Goal: Obtain resource: Download file/media

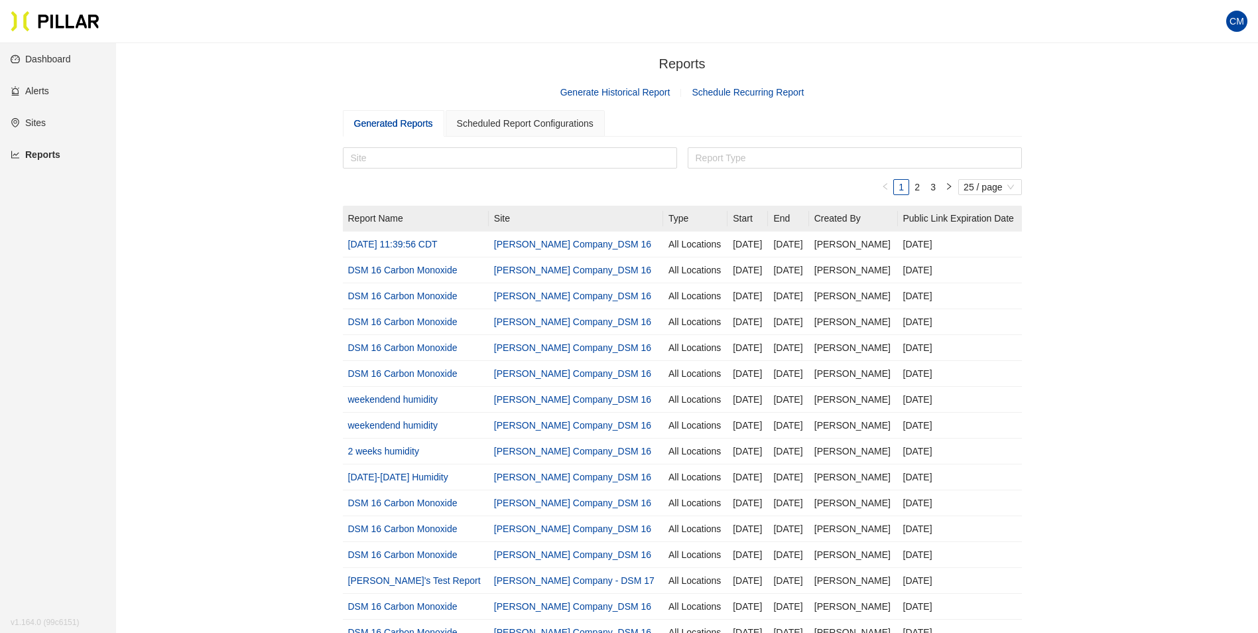
click at [640, 94] on link "Generate Historical Report" at bounding box center [615, 92] width 110 height 11
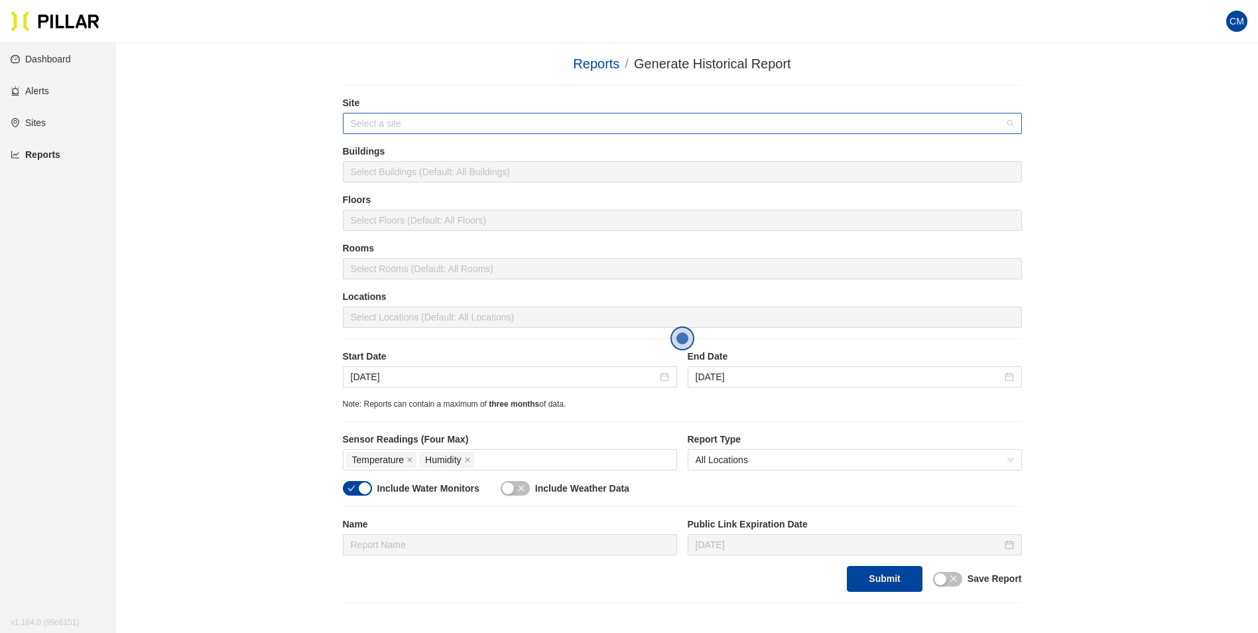
click at [434, 117] on input "search" at bounding box center [678, 123] width 654 height 20
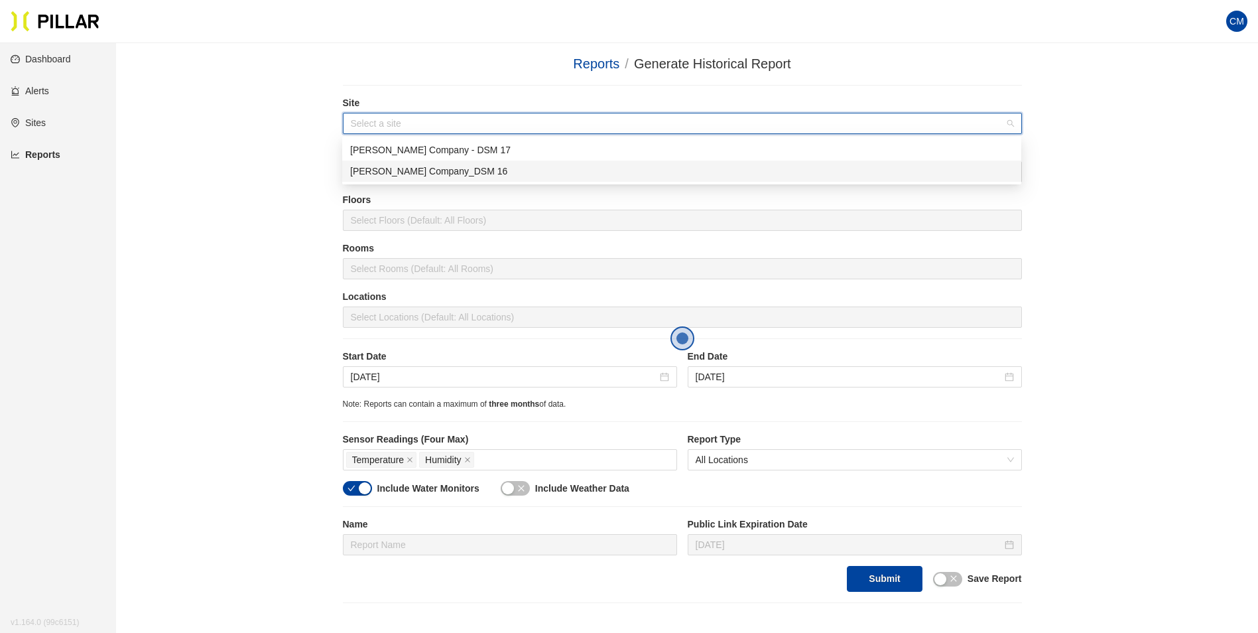
click at [480, 168] on div "[PERSON_NAME] Company_DSM 16" at bounding box center [681, 171] width 663 height 15
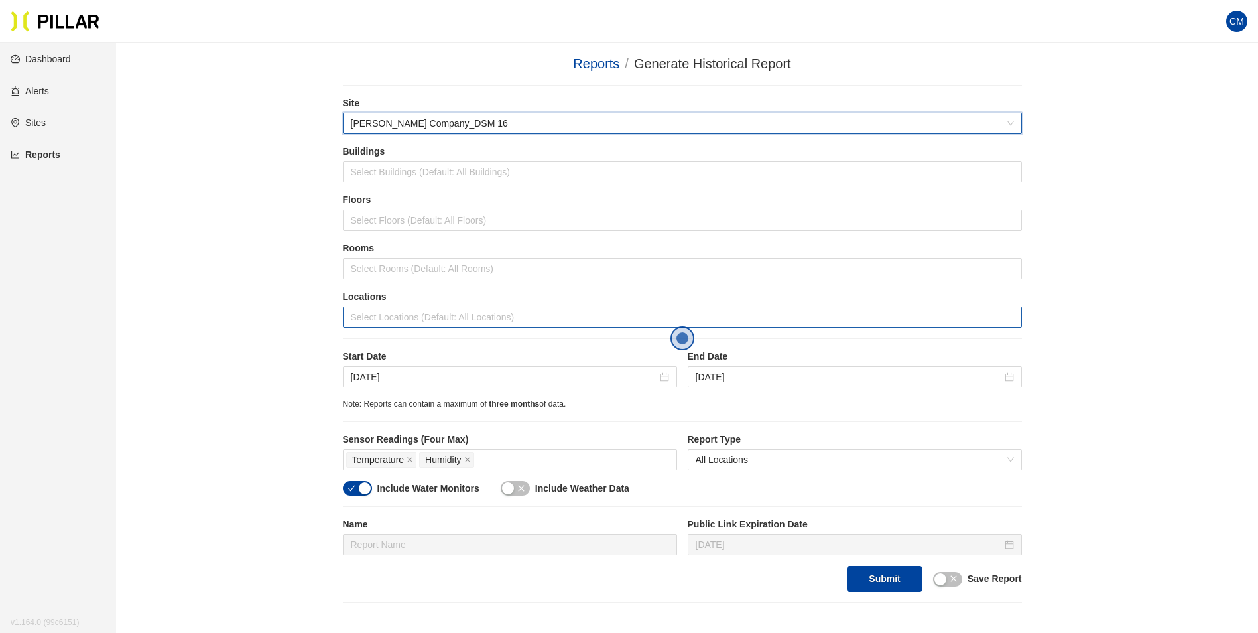
click at [441, 316] on div at bounding box center [682, 317] width 672 height 19
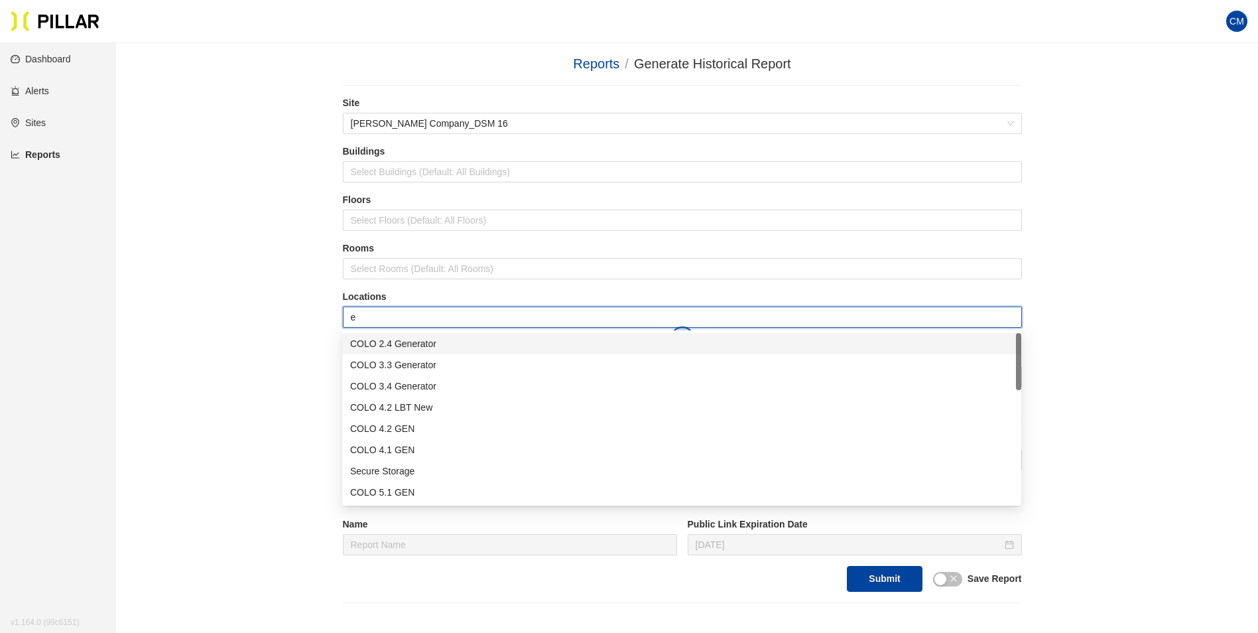
type input "er"
click at [401, 435] on div "Admin ER1" at bounding box center [681, 428] width 663 height 15
type input "er"
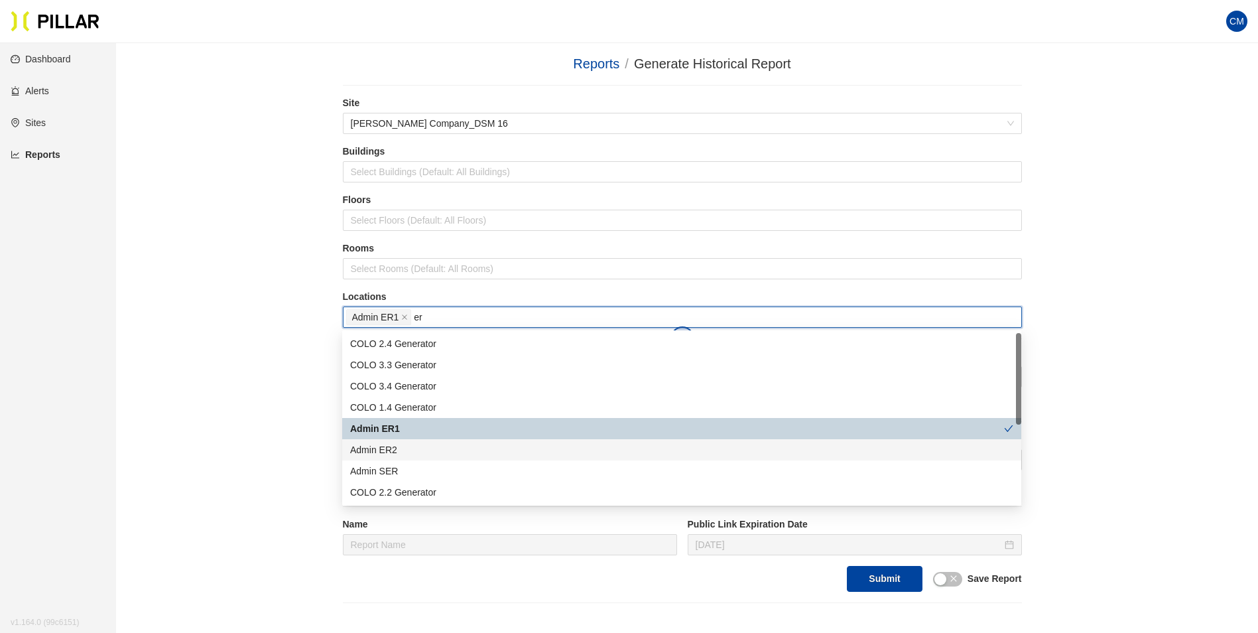
click at [415, 450] on div "Admin ER2" at bounding box center [681, 449] width 663 height 15
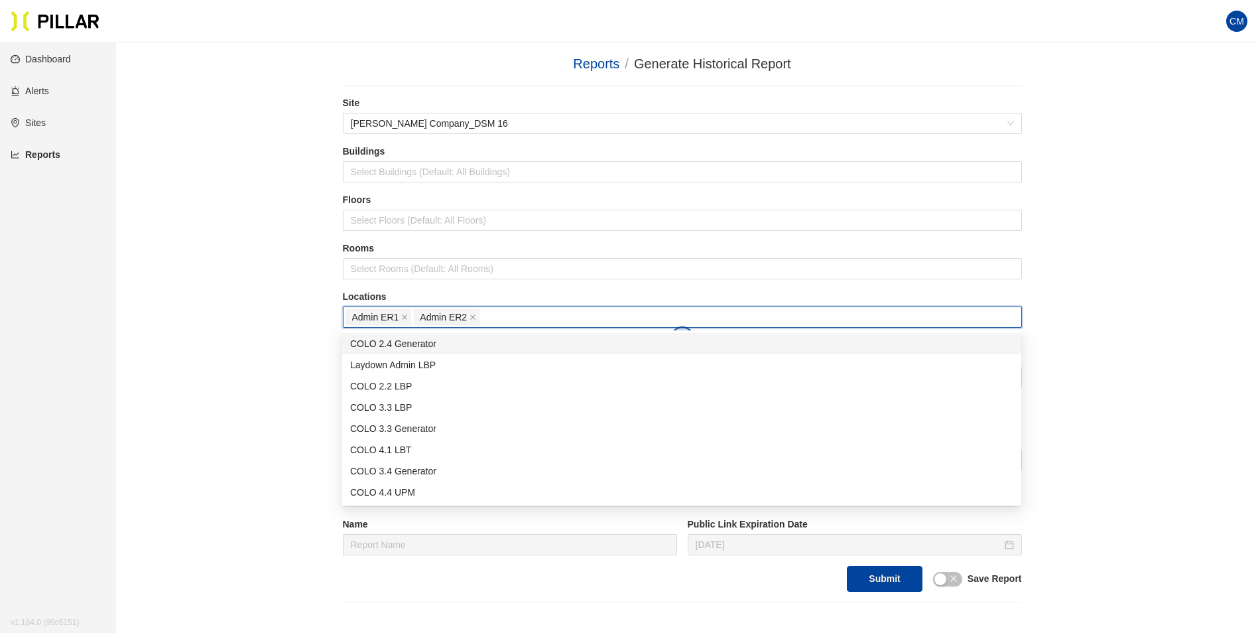
click at [1128, 300] on div "Reports / Generate Historical Report / Site [PERSON_NAME] Company_DSM 16 Buildi…" at bounding box center [682, 328] width 1067 height 549
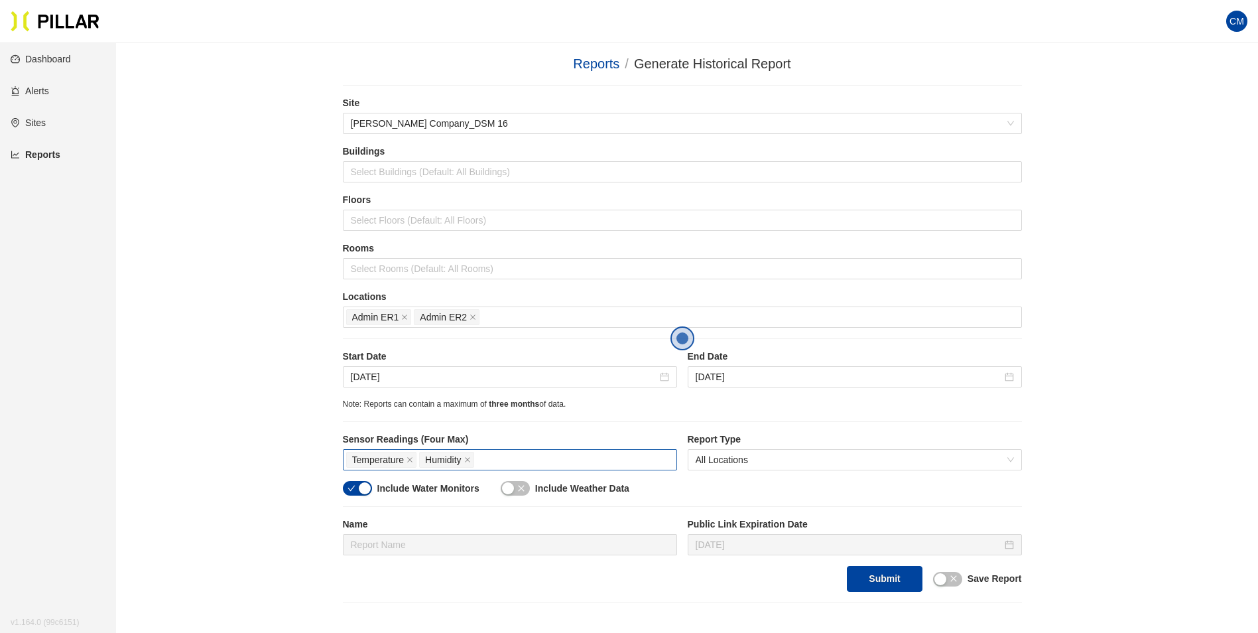
click at [515, 460] on div "Temperature Humidity" at bounding box center [510, 459] width 328 height 19
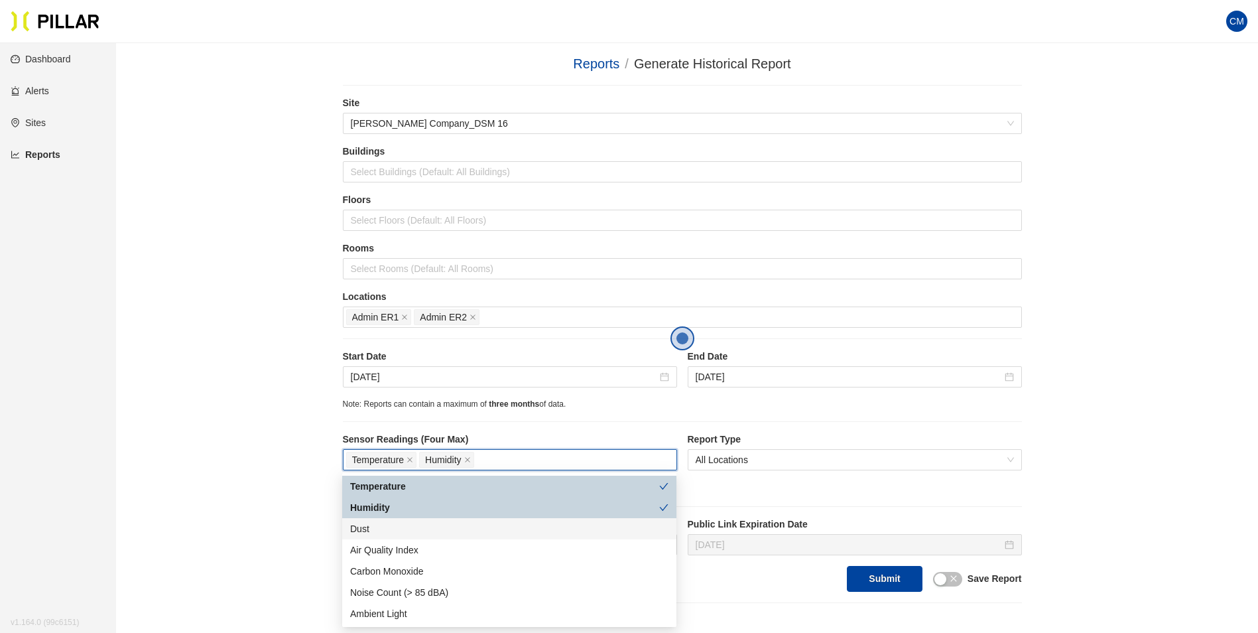
click at [378, 526] on div "Dust" at bounding box center [509, 528] width 318 height 15
click at [1117, 420] on div "Reports / Generate Historical Report / Site [PERSON_NAME] Company_DSM 16 Buildi…" at bounding box center [682, 328] width 1067 height 549
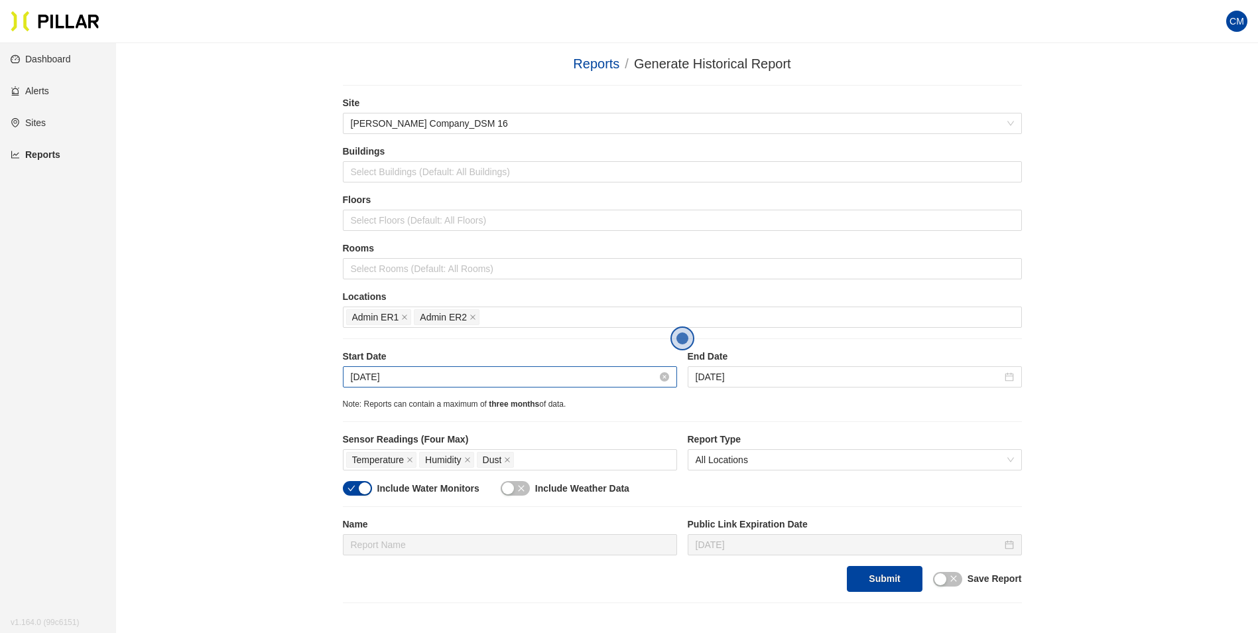
click at [373, 377] on input "[DATE]" at bounding box center [504, 376] width 306 height 15
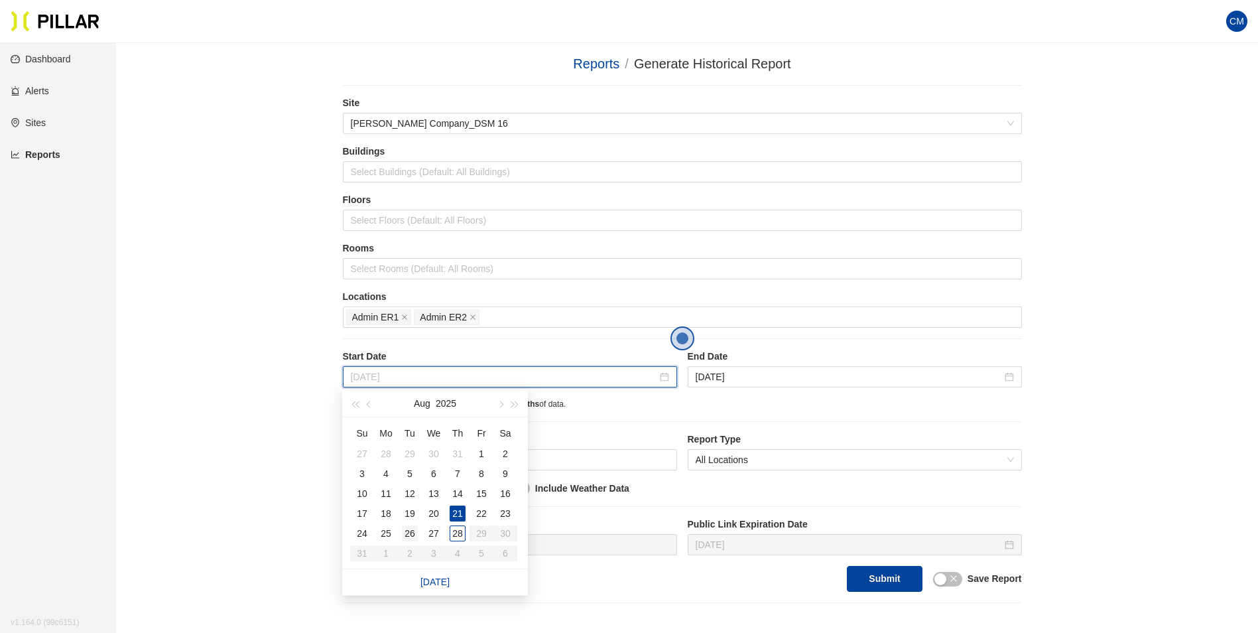
type input "[DATE]"
click at [403, 531] on div "26" at bounding box center [410, 533] width 16 height 16
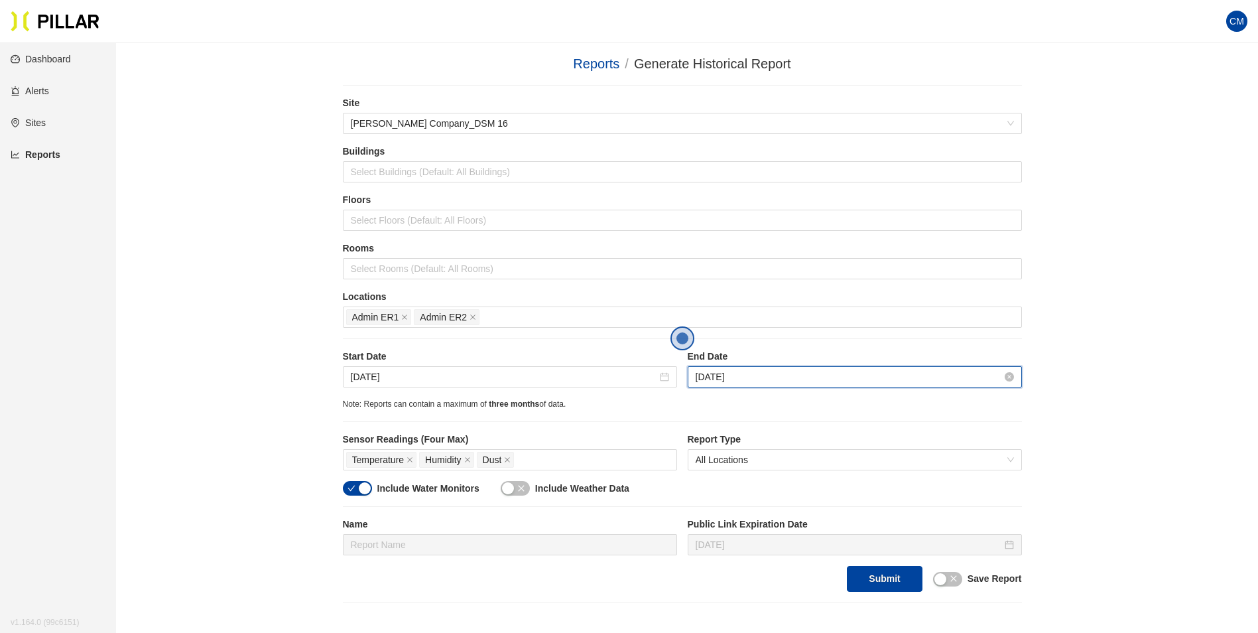
click at [709, 377] on input "[DATE]" at bounding box center [849, 376] width 306 height 15
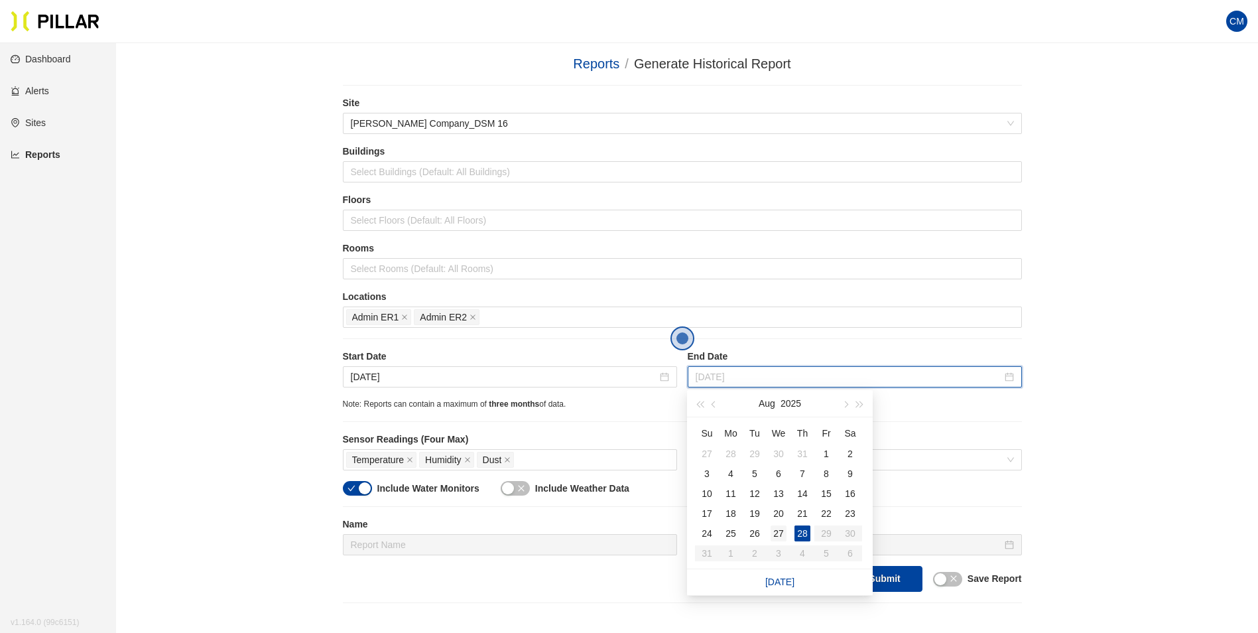
type input "[DATE]"
click at [776, 533] on div "27" at bounding box center [779, 533] width 16 height 16
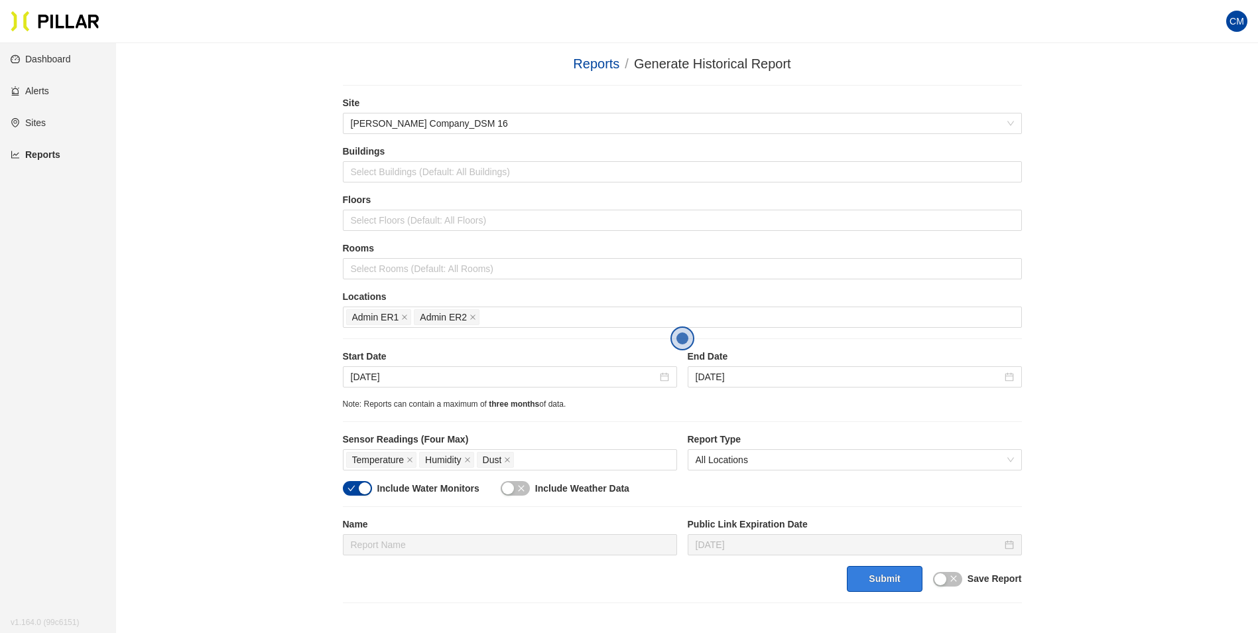
click at [875, 584] on button "Submit" at bounding box center [884, 579] width 75 height 26
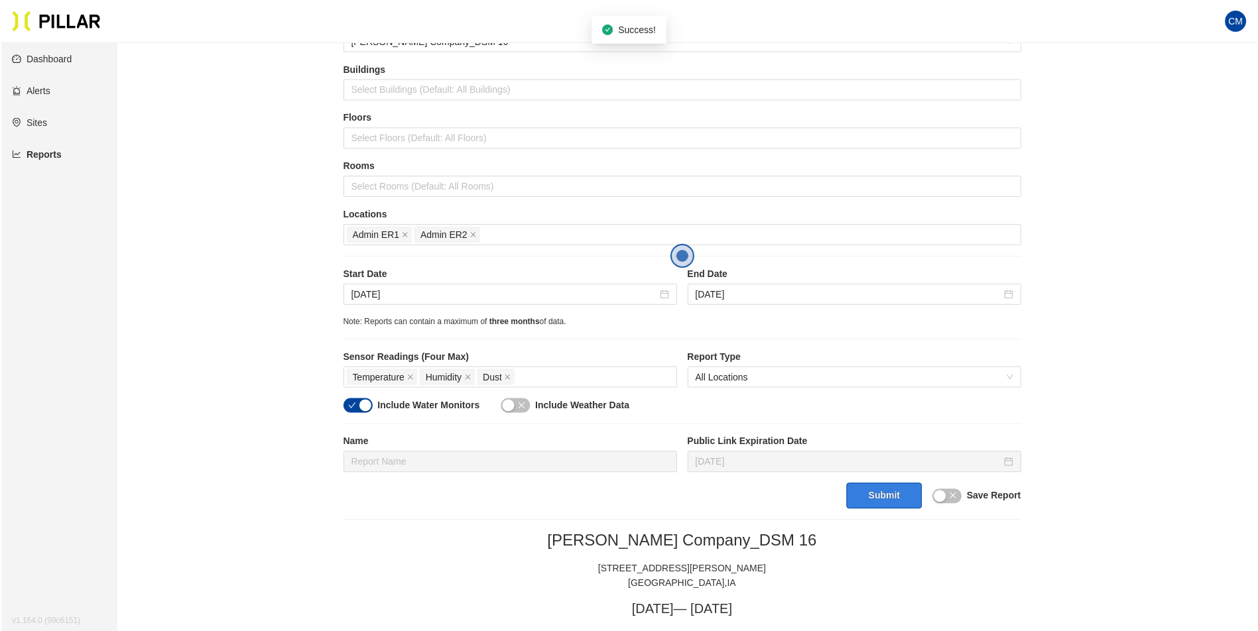
scroll to position [133, 0]
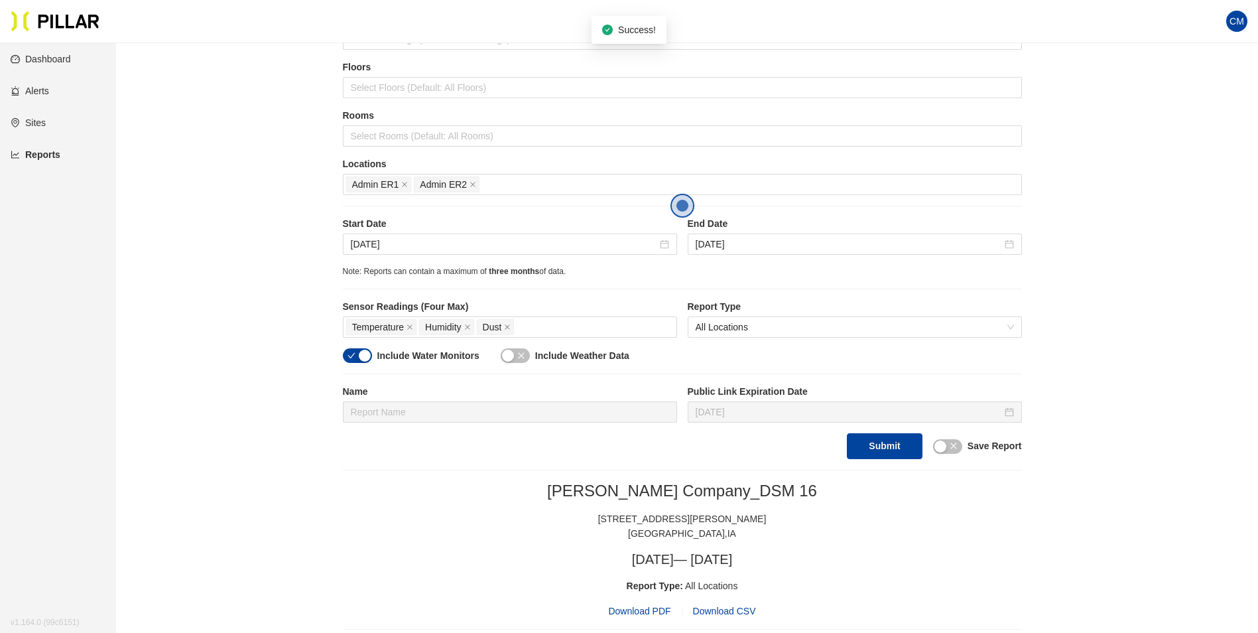
click at [646, 609] on span "Download PDF" at bounding box center [639, 610] width 62 height 15
drag, startPoint x: 1042, startPoint y: 474, endPoint x: 1033, endPoint y: 466, distance: 12.2
click at [465, 186] on span "Admin ER2" at bounding box center [443, 184] width 47 height 15
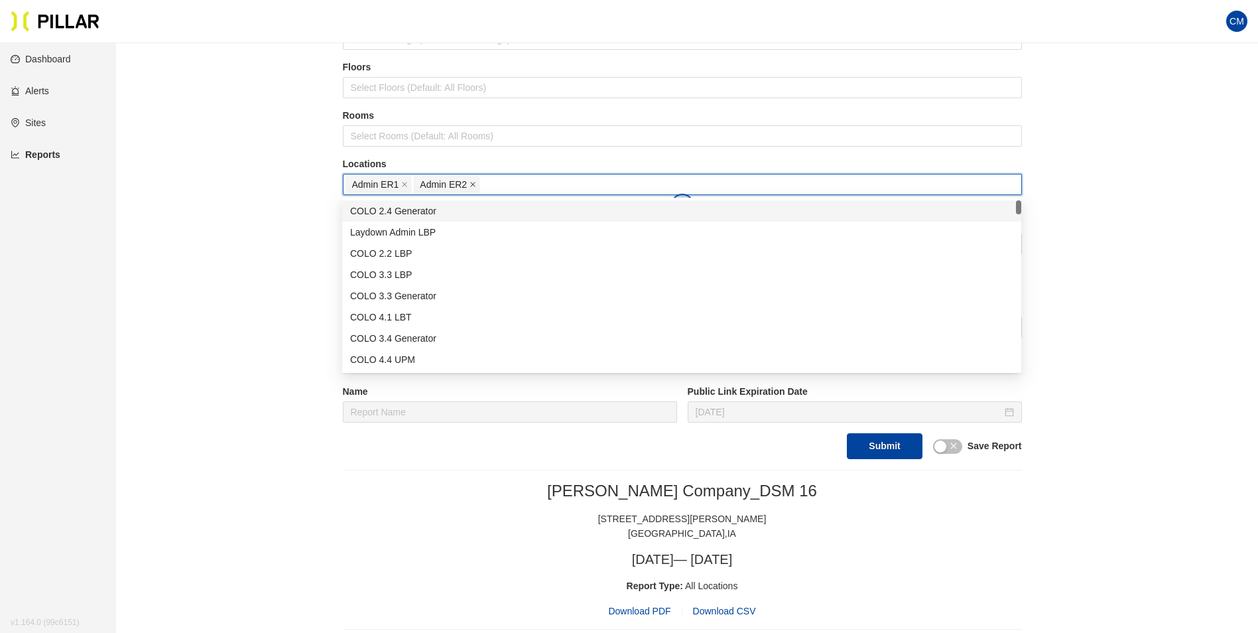
click at [471, 184] on icon "close" at bounding box center [472, 184] width 7 height 7
click at [405, 188] on icon "close" at bounding box center [404, 184] width 7 height 7
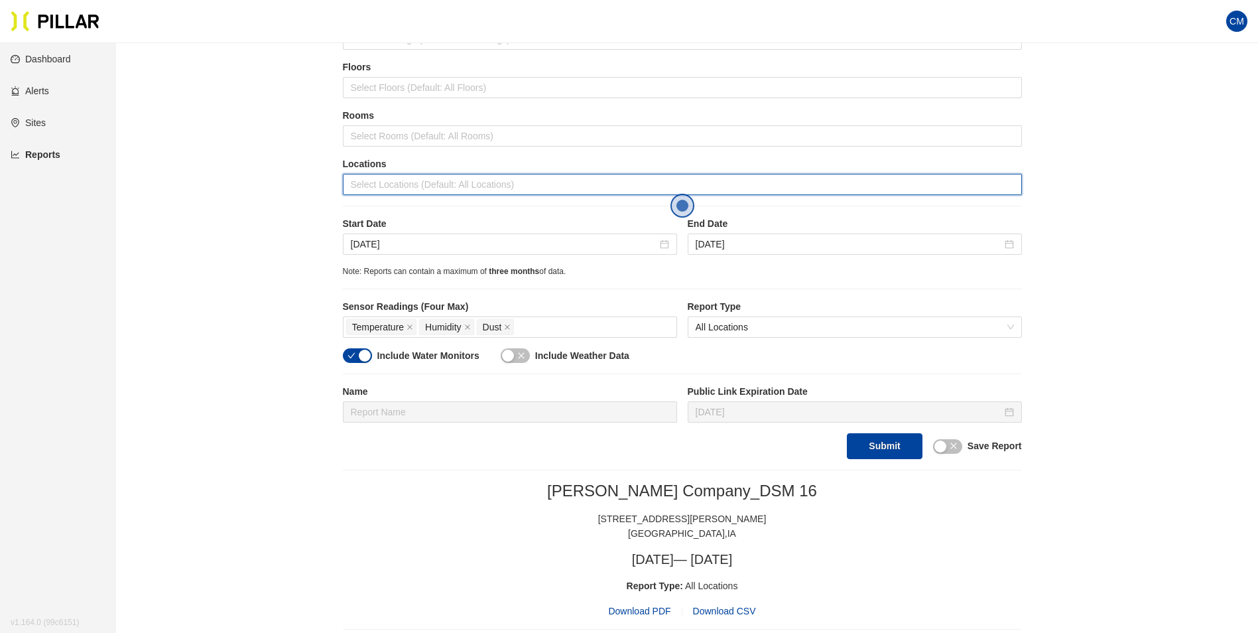
click at [424, 188] on div at bounding box center [682, 184] width 672 height 19
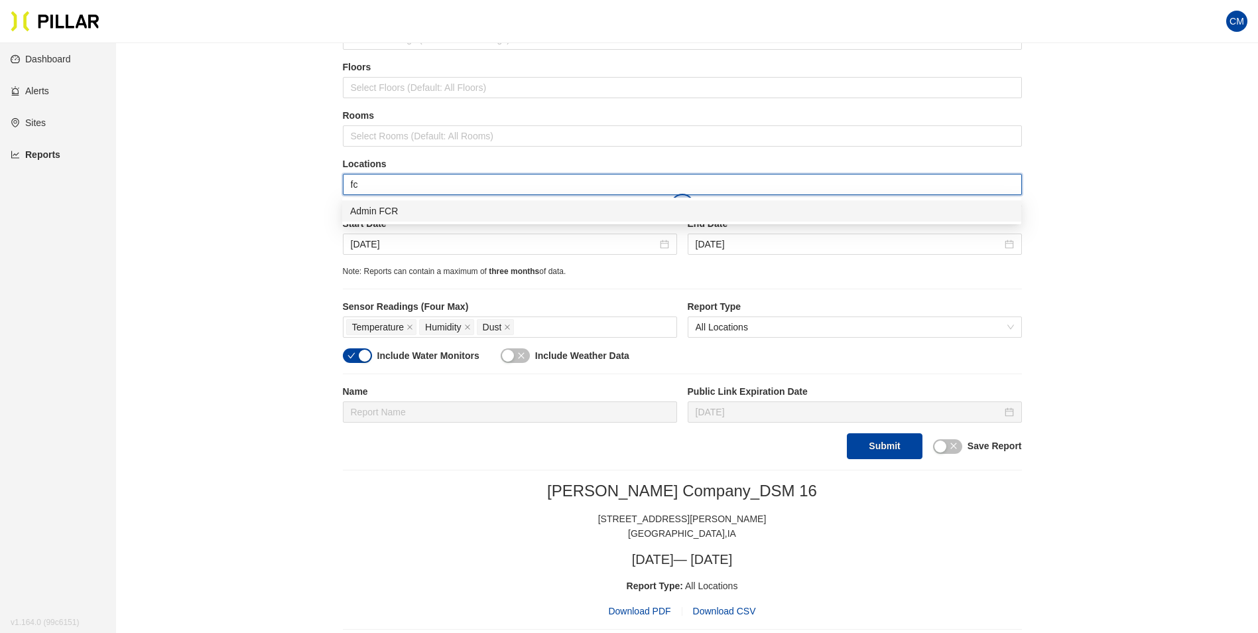
type input "fcr"
click at [425, 204] on div "Admin FCR" at bounding box center [681, 211] width 663 height 15
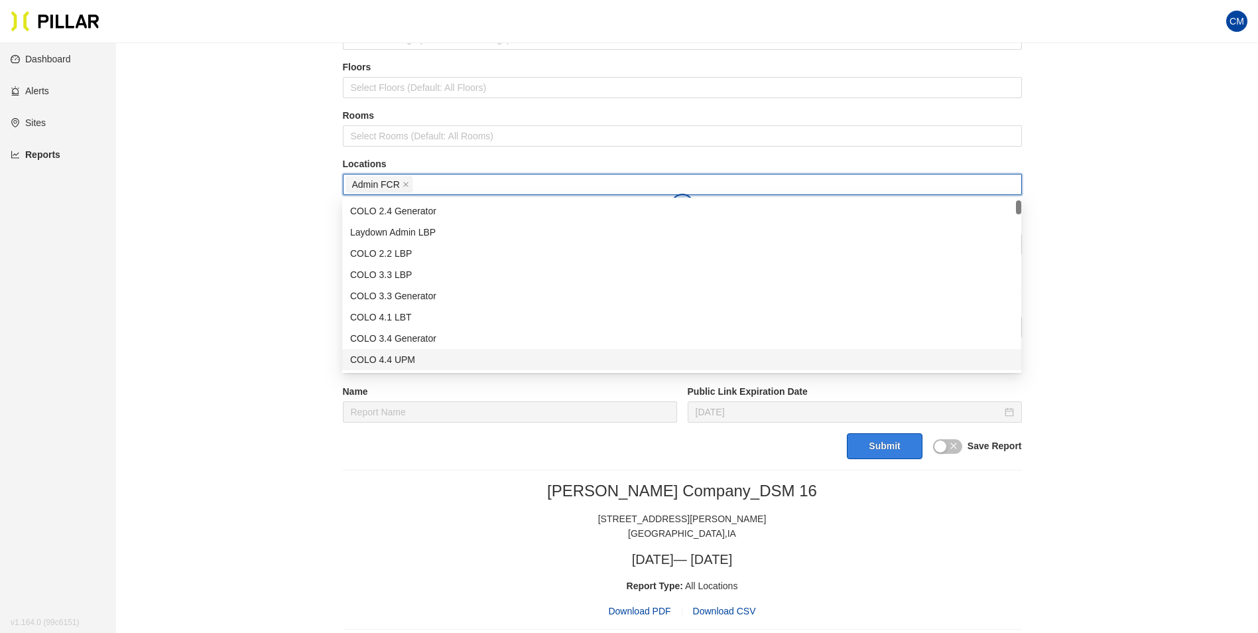
click at [883, 448] on button "Submit" at bounding box center [884, 446] width 75 height 26
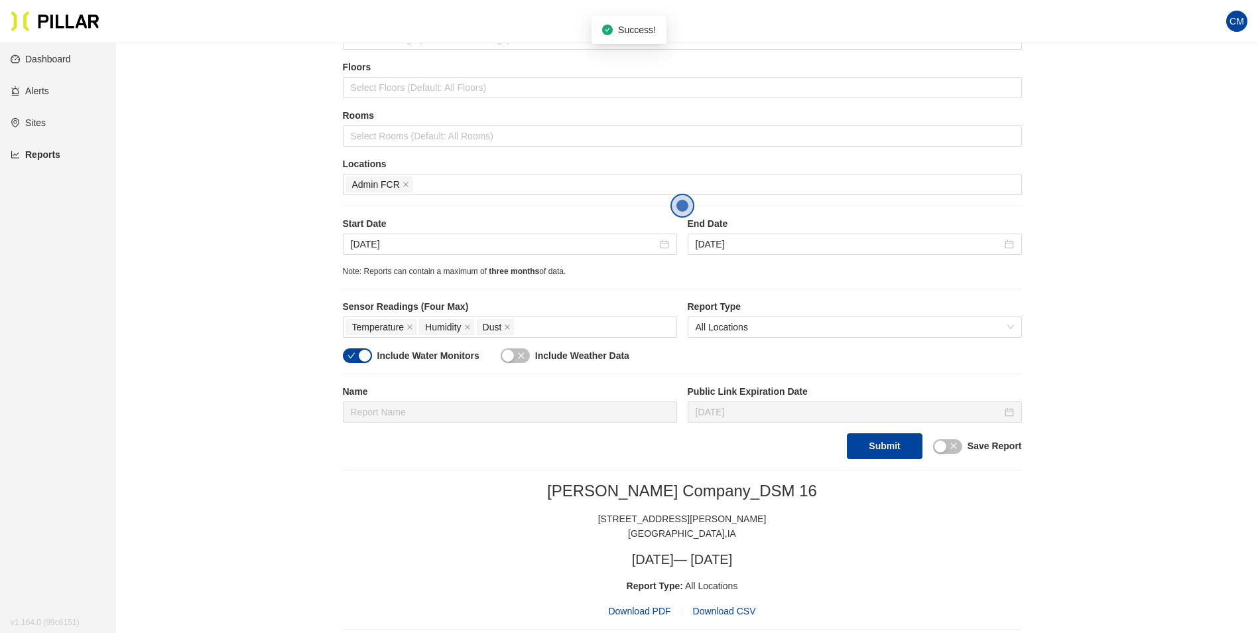
click at [638, 612] on span "Download PDF" at bounding box center [639, 610] width 62 height 15
click at [401, 183] on span "Admin FCR" at bounding box center [379, 184] width 66 height 16
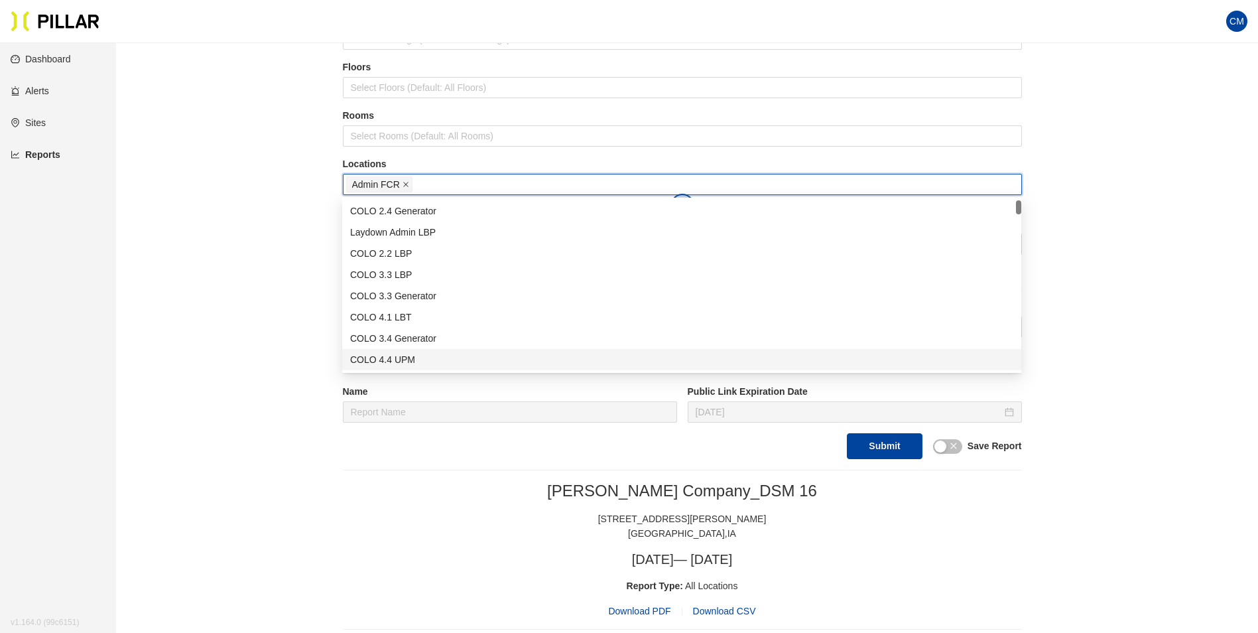
click at [406, 183] on icon "close" at bounding box center [405, 184] width 7 height 7
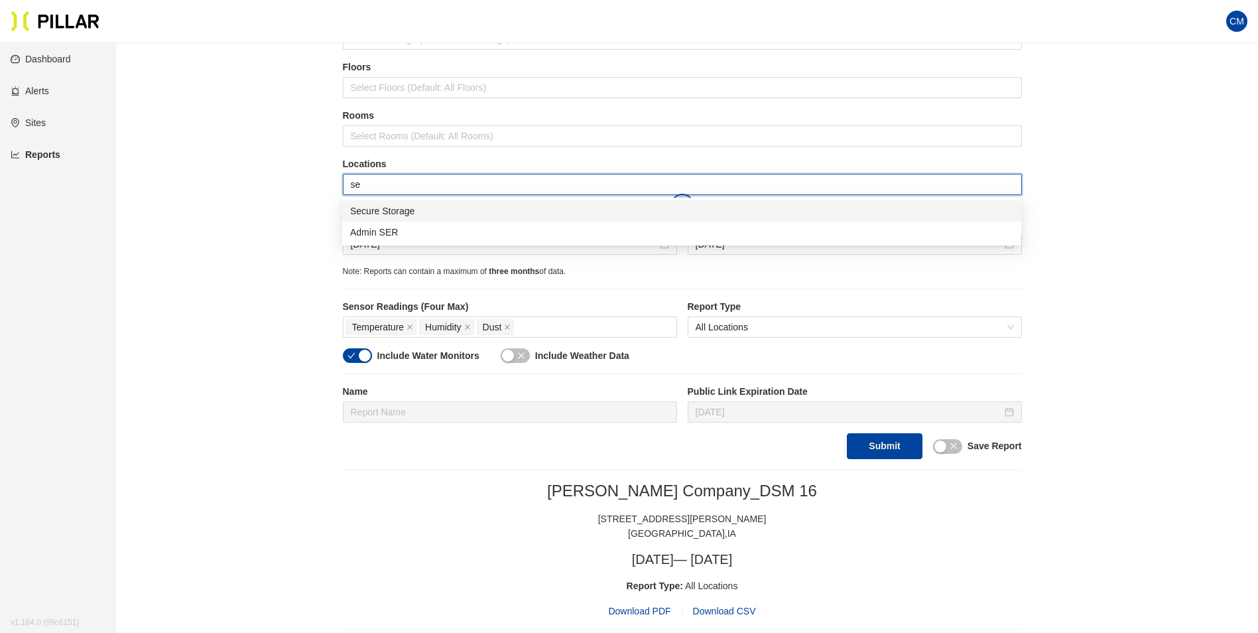
type input "ser"
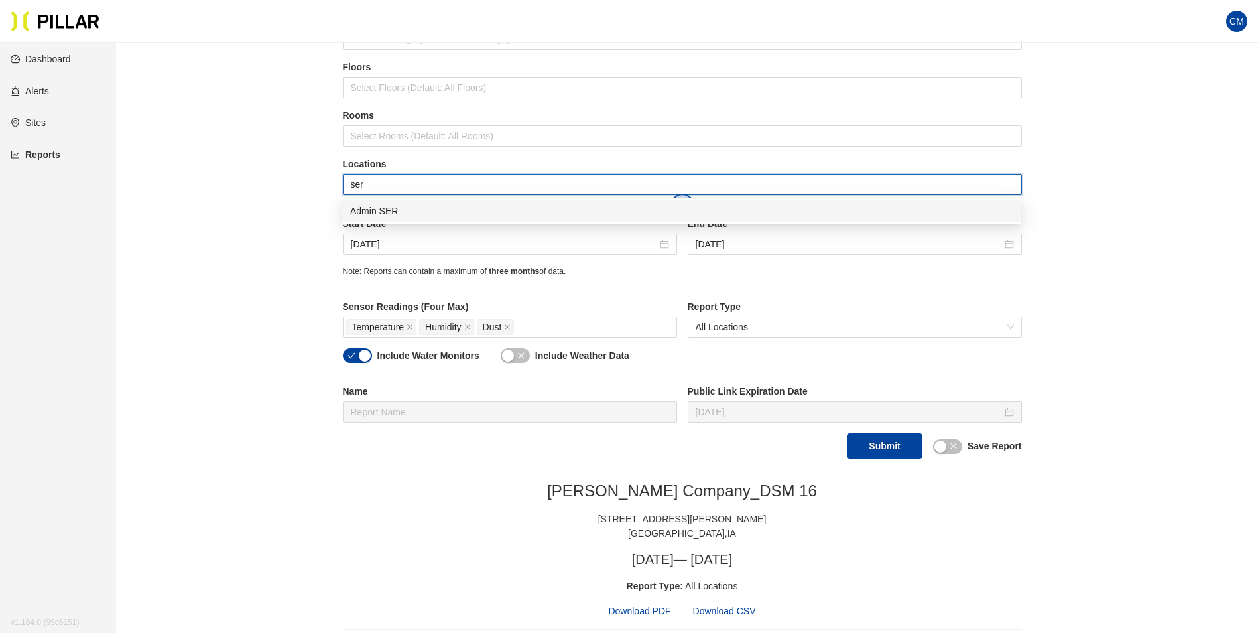
click at [436, 214] on div "Admin SER" at bounding box center [681, 211] width 663 height 15
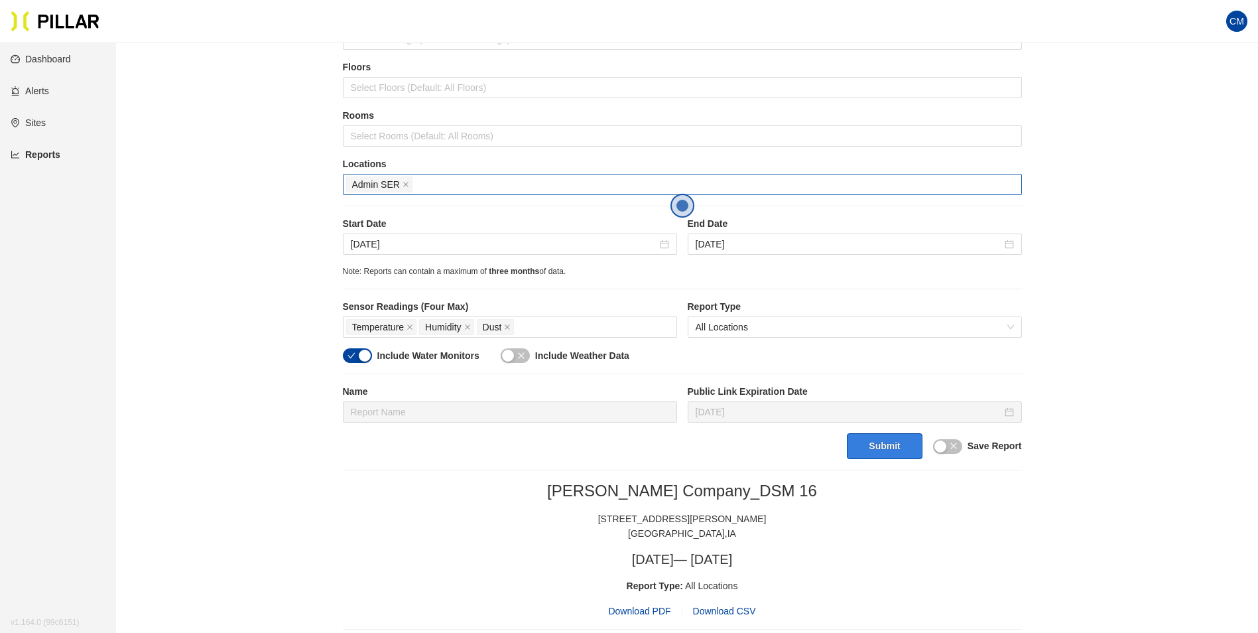
click at [891, 447] on button "Submit" at bounding box center [884, 446] width 75 height 26
click at [650, 612] on span "Download PDF" at bounding box center [639, 610] width 62 height 15
drag, startPoint x: 405, startPoint y: 184, endPoint x: 412, endPoint y: 186, distance: 7.1
click at [405, 184] on icon "close" at bounding box center [405, 184] width 5 height 5
click at [412, 186] on div at bounding box center [682, 184] width 672 height 19
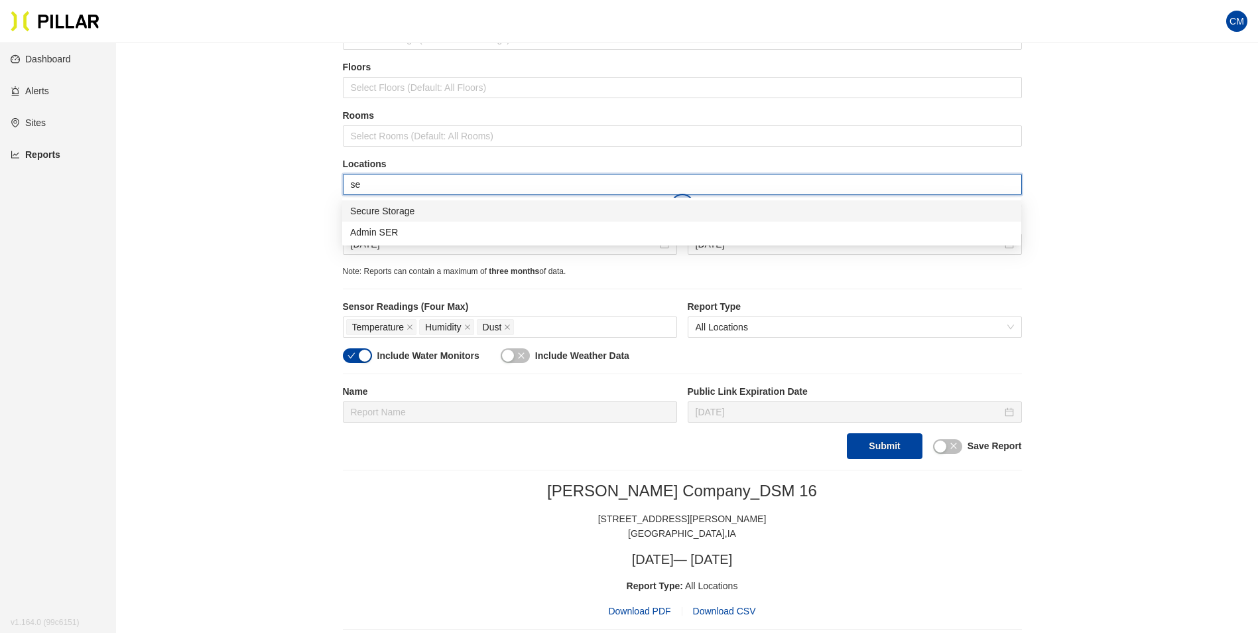
type input "sec"
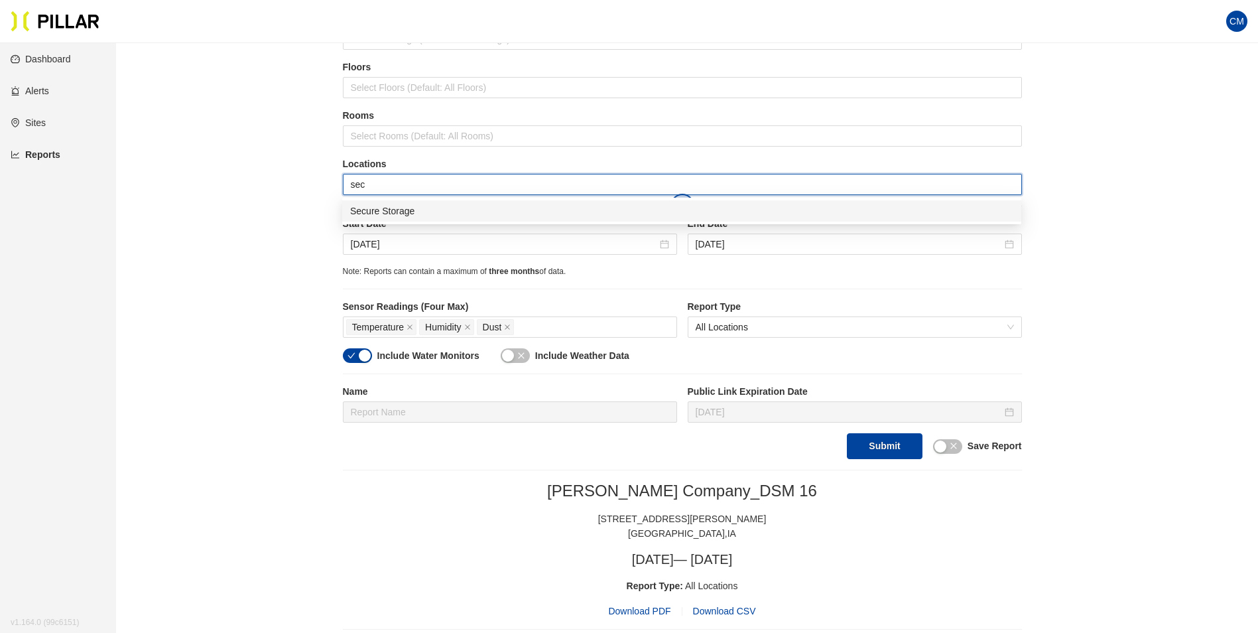
click at [422, 216] on div "Secure Storage" at bounding box center [681, 211] width 663 height 15
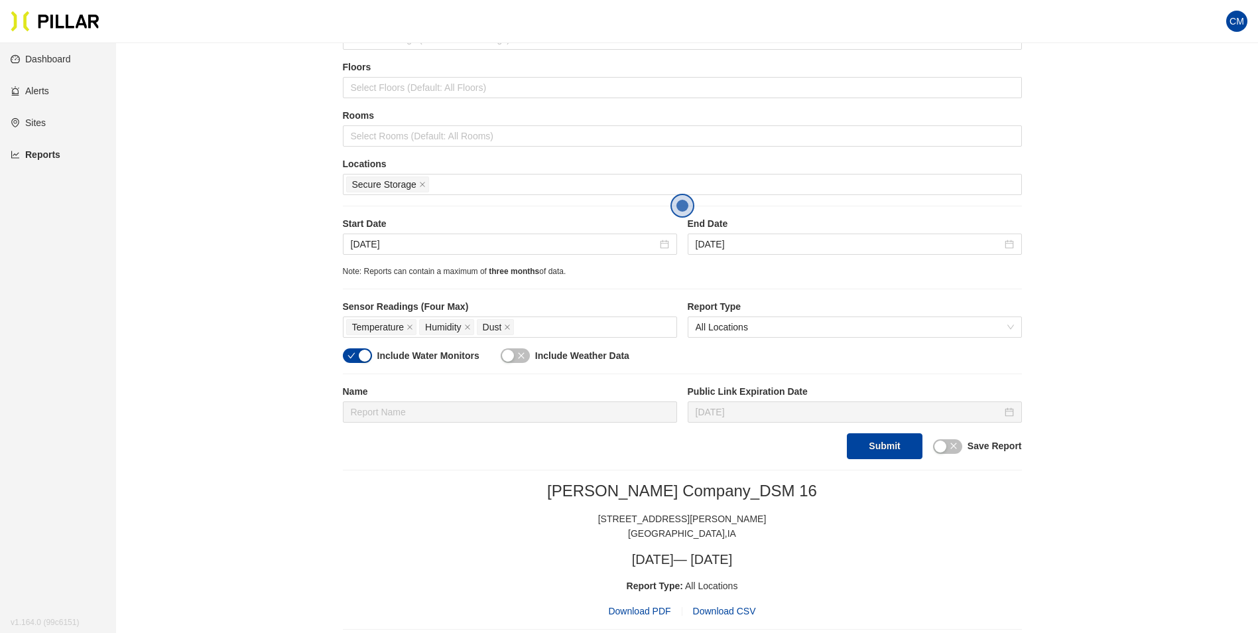
click at [885, 440] on button "Submit" at bounding box center [884, 446] width 75 height 26
click at [649, 608] on span "Download PDF" at bounding box center [639, 610] width 62 height 15
